Goal: Information Seeking & Learning: Check status

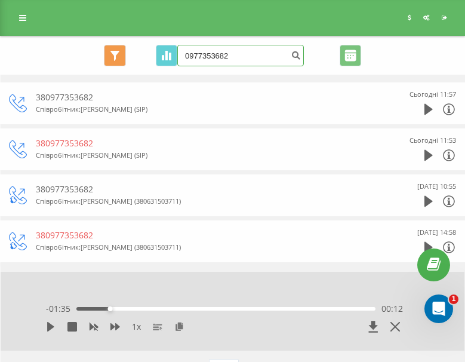
drag, startPoint x: 250, startPoint y: 58, endPoint x: 85, endPoint y: 62, distance: 164.7
click at [85, 62] on div "Основний Основний Графік 0977353682 Експорт .csv .xls .xlsx [DATE] - [DATE]" at bounding box center [232, 55] width 447 height 21
paste input "[PHONE_NUMBER]"
click at [227, 56] on input "[PHONE_NUMBER]" at bounding box center [240, 55] width 126 height 21
click at [215, 57] on input "096 096-1844" at bounding box center [240, 55] width 126 height 21
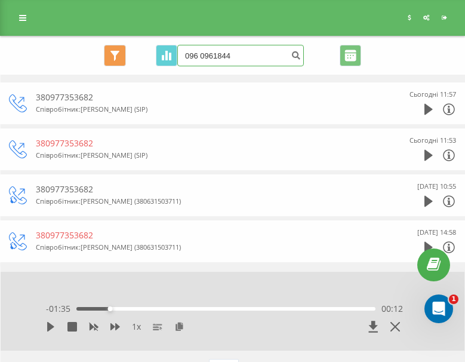
click at [196, 55] on input "096 0961844" at bounding box center [240, 55] width 126 height 21
click at [198, 55] on input "096 0961844" at bounding box center [240, 55] width 126 height 21
click at [200, 55] on input "096 0961844" at bounding box center [240, 55] width 126 height 21
type input "0960961844"
click at [304, 55] on div "0960961844 Експорт .csv .xls .xlsx [DATE] - [DATE]" at bounding box center [269, 55] width 184 height 21
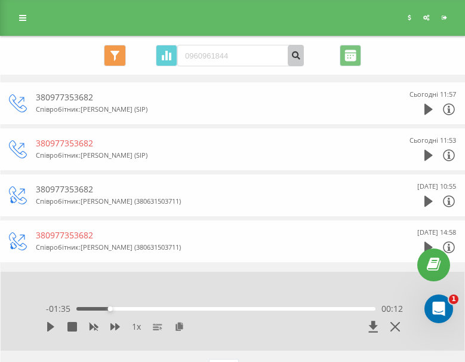
click at [300, 57] on icon "submit" at bounding box center [296, 53] width 10 height 7
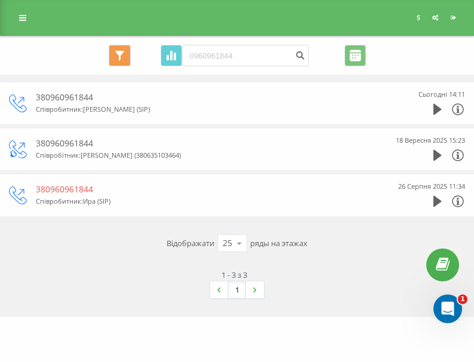
click at [430, 111] on div "Сьогодні 14:11" at bounding box center [429, 103] width 72 height 30
click at [433, 110] on icon at bounding box center [437, 109] width 8 height 11
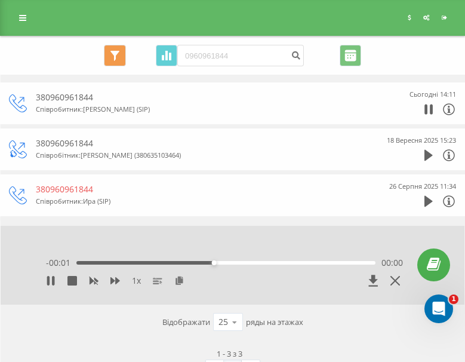
click at [424, 113] on div "Сьогодні 14:11" at bounding box center [420, 103] width 72 height 30
click at [426, 112] on icon at bounding box center [425, 109] width 3 height 10
click at [426, 112] on icon at bounding box center [428, 109] width 8 height 11
click at [375, 286] on icon at bounding box center [373, 279] width 9 height 11
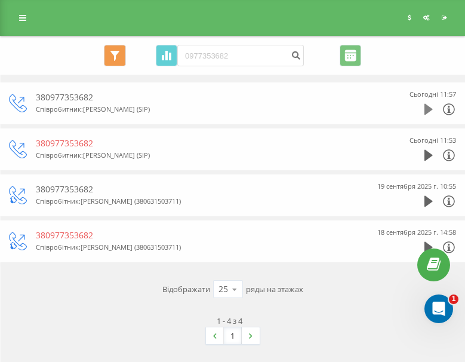
click at [428, 111] on icon at bounding box center [428, 109] width 8 height 11
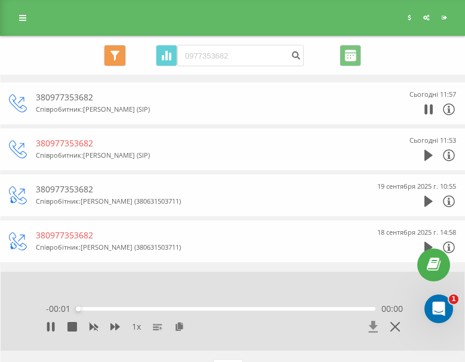
click at [373, 332] on span at bounding box center [373, 326] width 10 height 12
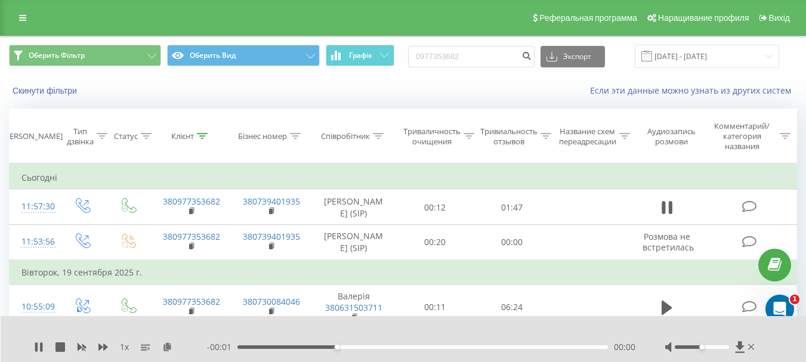
drag, startPoint x: 434, startPoint y: 4, endPoint x: 270, endPoint y: 8, distance: 163.5
click at [270, 8] on div "Реферальная программа Наращивание профиля Вихід" at bounding box center [403, 18] width 806 height 36
click at [473, 344] on icon at bounding box center [751, 347] width 7 height 6
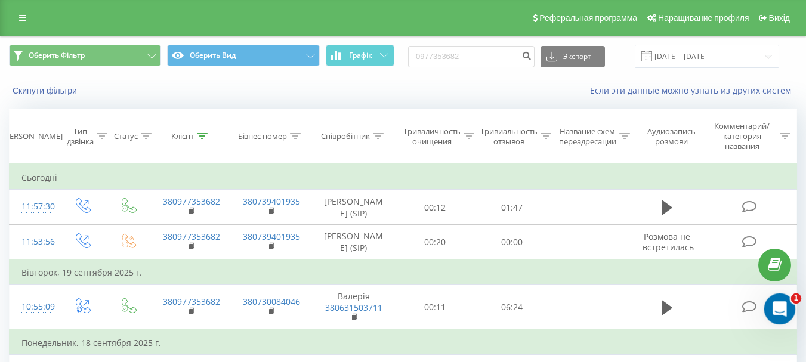
click at [473, 316] on div "Открыть офис сообщений Домофон" at bounding box center [777, 307] width 39 height 39
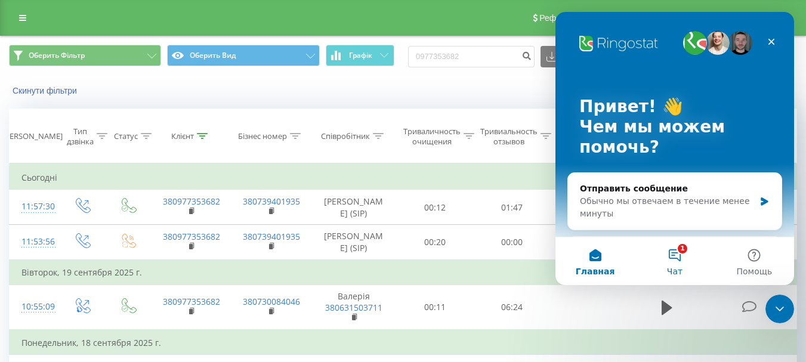
click at [473, 267] on font "Чат" at bounding box center [675, 272] width 16 height 10
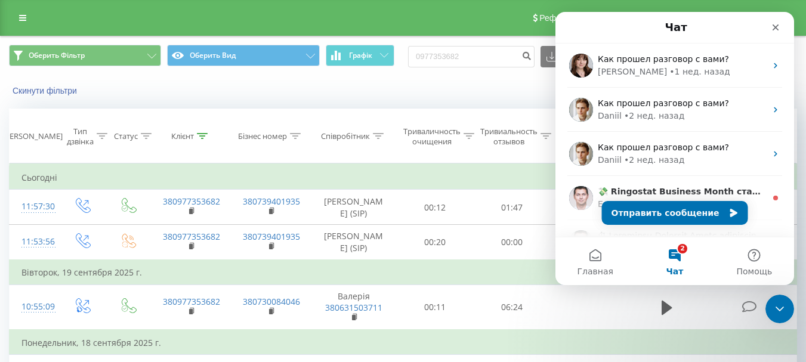
click at [473, 331] on td "Понедельник, 18 сентября 2025 г." at bounding box center [404, 342] width 788 height 24
